Goal: Transaction & Acquisition: Purchase product/service

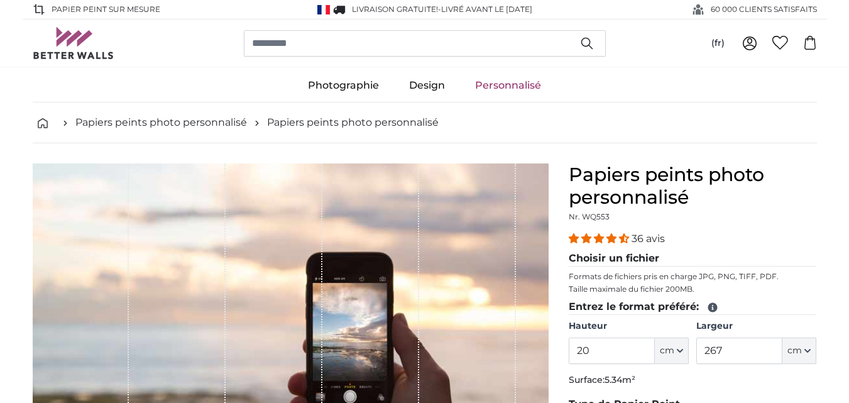
type input "2"
click at [602, 337] on input "Hauteur" at bounding box center [612, 350] width 86 height 26
type input "185"
click at [607, 299] on legend "Entrez le format préféré:" at bounding box center [693, 307] width 248 height 16
click at [604, 284] on p "Taille maximale du fichier 200MB." at bounding box center [693, 289] width 248 height 10
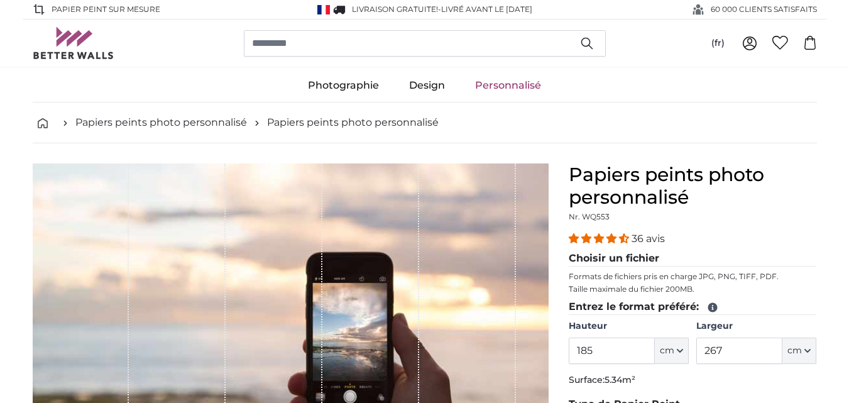
click at [605, 284] on p "Taille maximale du fichier 200MB." at bounding box center [693, 289] width 248 height 10
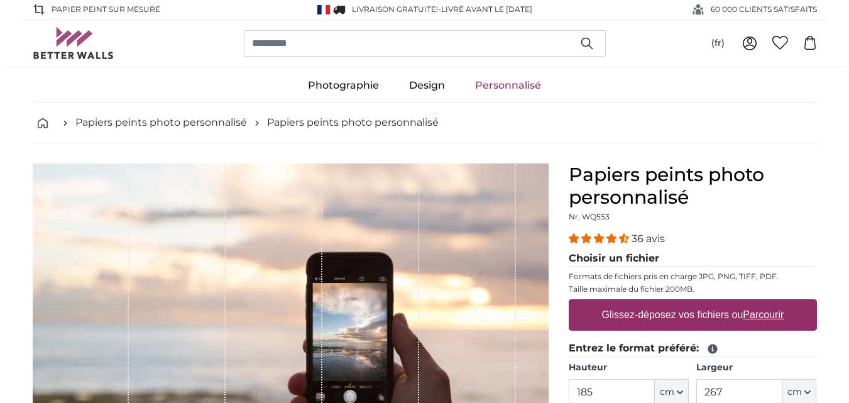
scroll to position [188, 0]
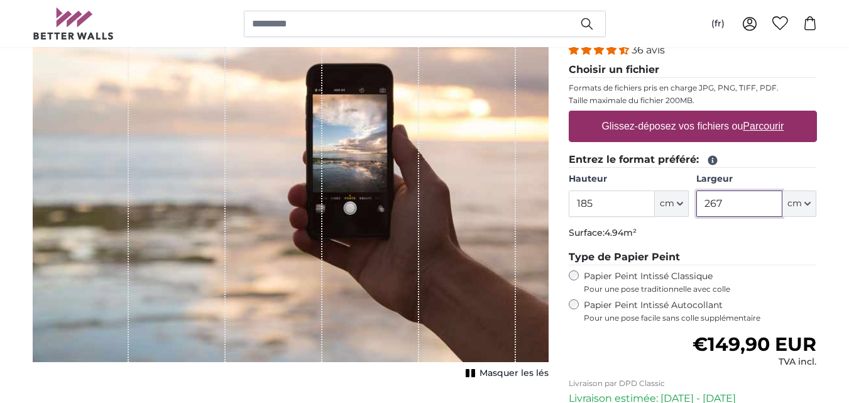
click at [722, 204] on input "267" at bounding box center [739, 203] width 86 height 26
drag, startPoint x: 724, startPoint y: 200, endPoint x: 738, endPoint y: 204, distance: 14.8
click at [724, 200] on input "267" at bounding box center [739, 203] width 86 height 26
click at [725, 202] on input "267" at bounding box center [739, 203] width 86 height 26
click at [738, 204] on input "267" at bounding box center [739, 203] width 86 height 26
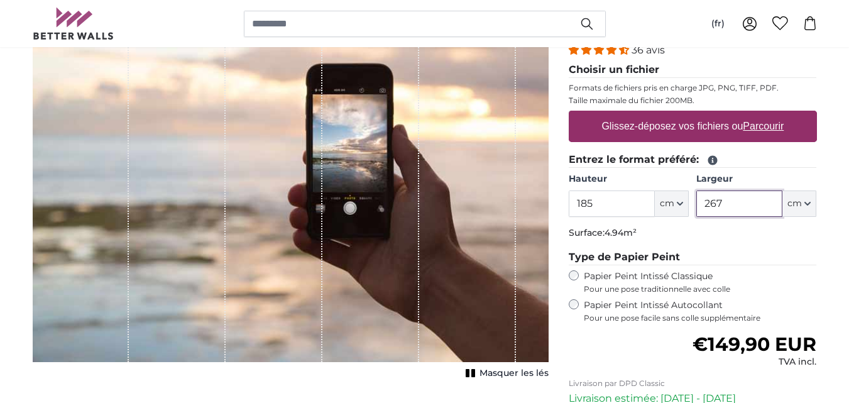
click at [738, 204] on input "267" at bounding box center [739, 203] width 86 height 26
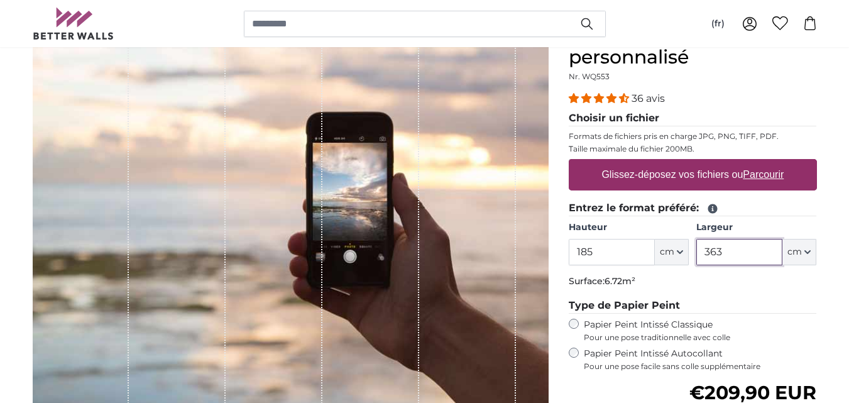
scroll to position [126, 0]
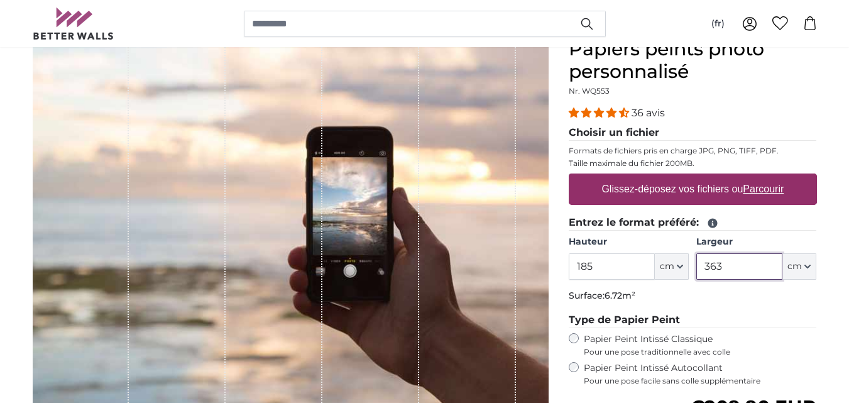
type input "363"
click at [693, 190] on label "Glissez-déposez vos fichiers ou Parcourir" at bounding box center [692, 189] width 192 height 25
click at [693, 177] on input "Glissez-déposez vos fichiers ou Parcourir" at bounding box center [693, 175] width 248 height 4
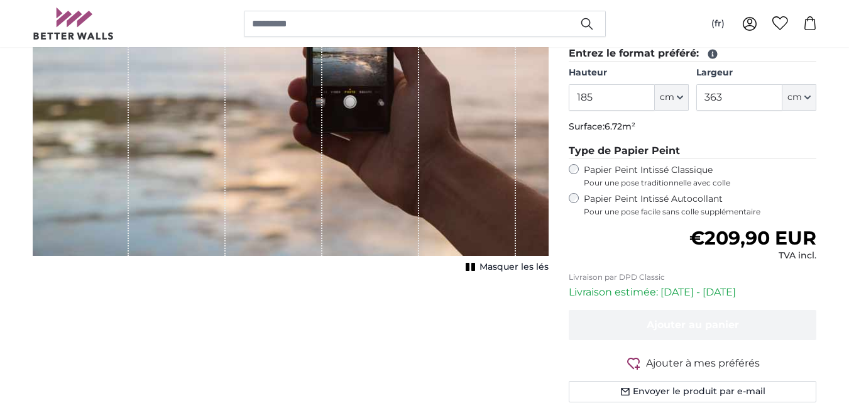
scroll to position [377, 0]
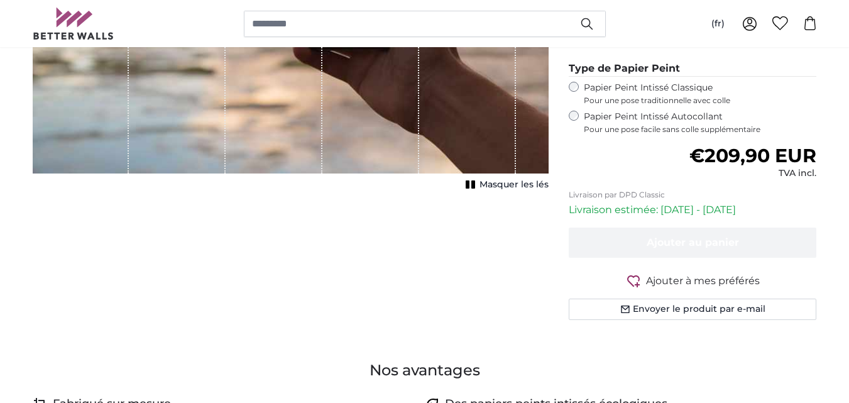
click at [488, 183] on span "Masquer les lés" at bounding box center [513, 184] width 69 height 13
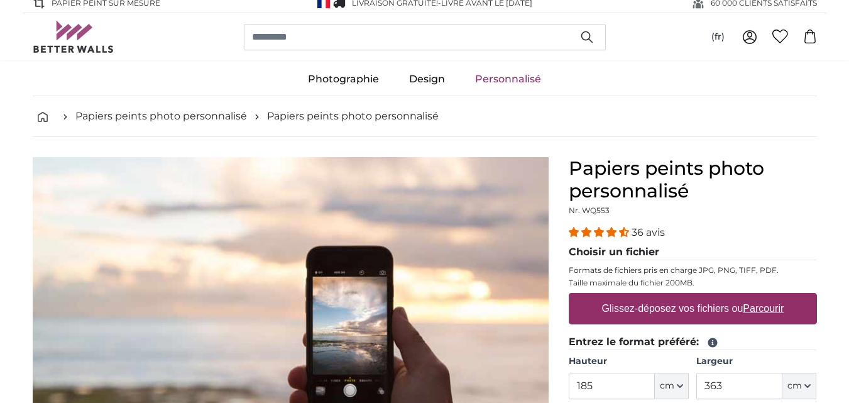
scroll to position [0, 0]
